Goal: Navigation & Orientation: Find specific page/section

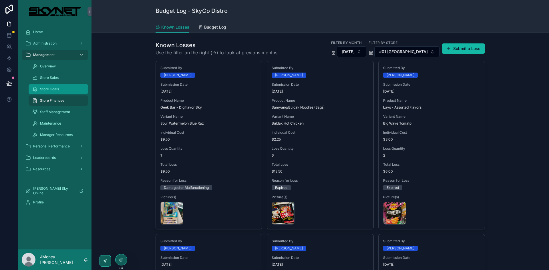
click at [64, 90] on div "Store Goals" at bounding box center [58, 89] width 53 height 9
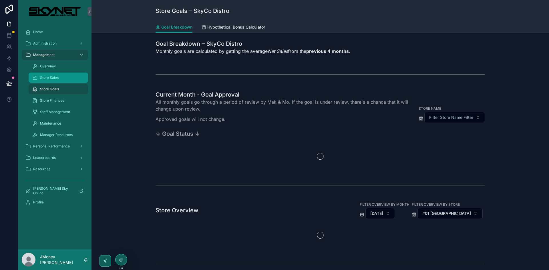
click at [63, 79] on div "Store Sales" at bounding box center [58, 77] width 53 height 9
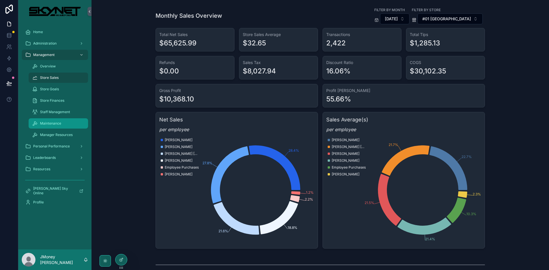
click at [60, 121] on div "Maintenance" at bounding box center [58, 123] width 53 height 9
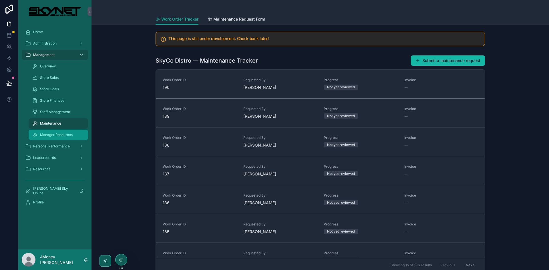
click at [61, 135] on span "Manager Resources" at bounding box center [56, 135] width 33 height 5
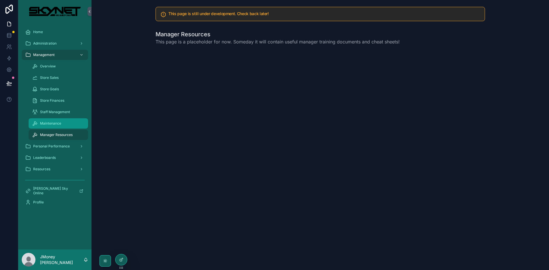
click at [45, 123] on span "Maintenance" at bounding box center [50, 123] width 21 height 5
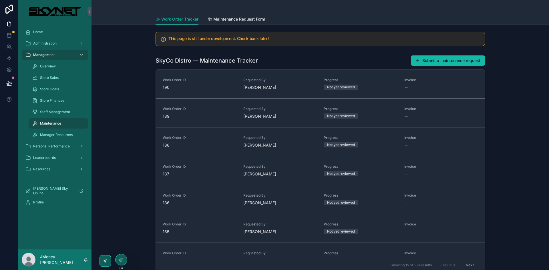
click at [298, 57] on div "SkyCo Distro — Maintenance Tracker Submit a maintenance request" at bounding box center [319, 60] width 329 height 11
click at [127, 128] on div "SkyCo Distro — Maintenance Tracker Submit a maintenance request Work Order ID 1…" at bounding box center [320, 164] width 448 height 222
